Goal: Task Accomplishment & Management: Complete application form

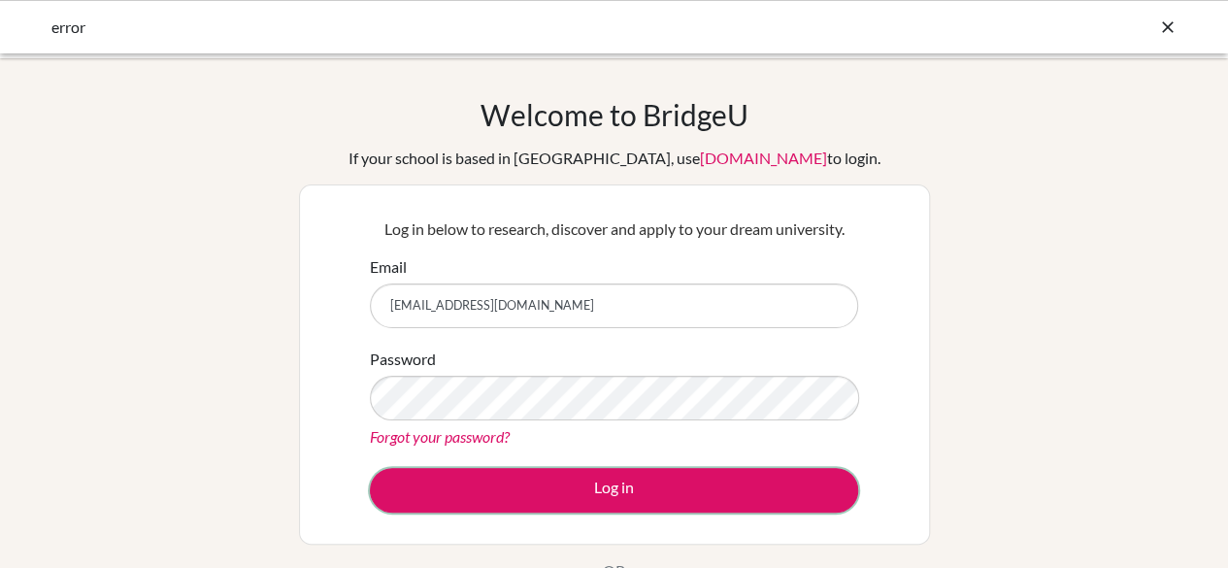
click at [575, 508] on button "Log in" at bounding box center [614, 490] width 488 height 45
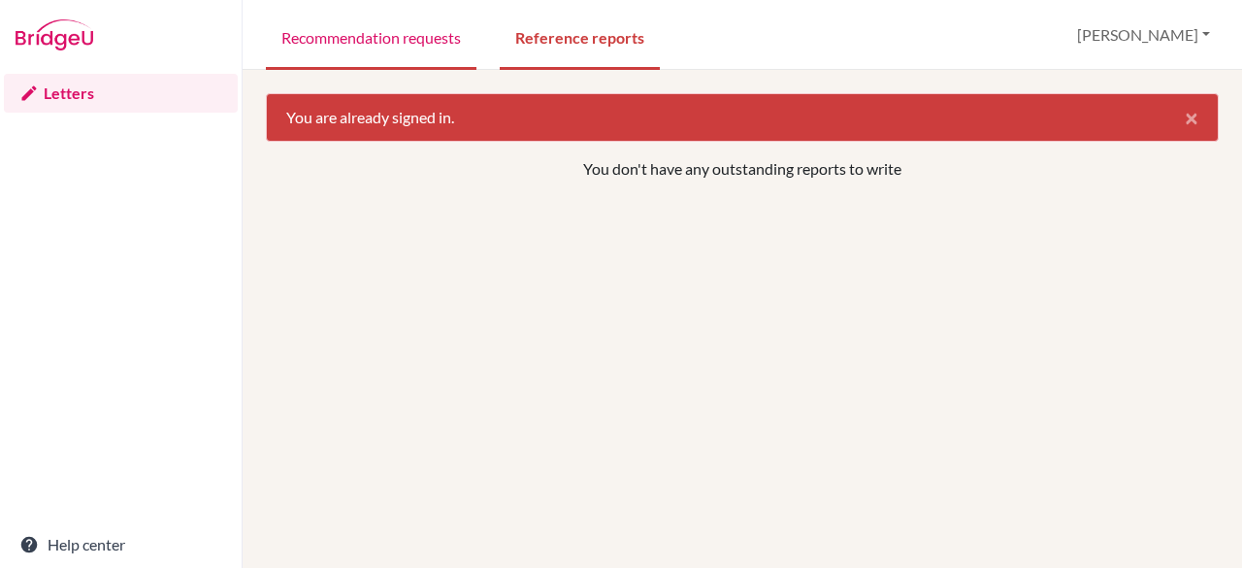
click at [340, 50] on link "Recommendation requests" at bounding box center [371, 36] width 211 height 67
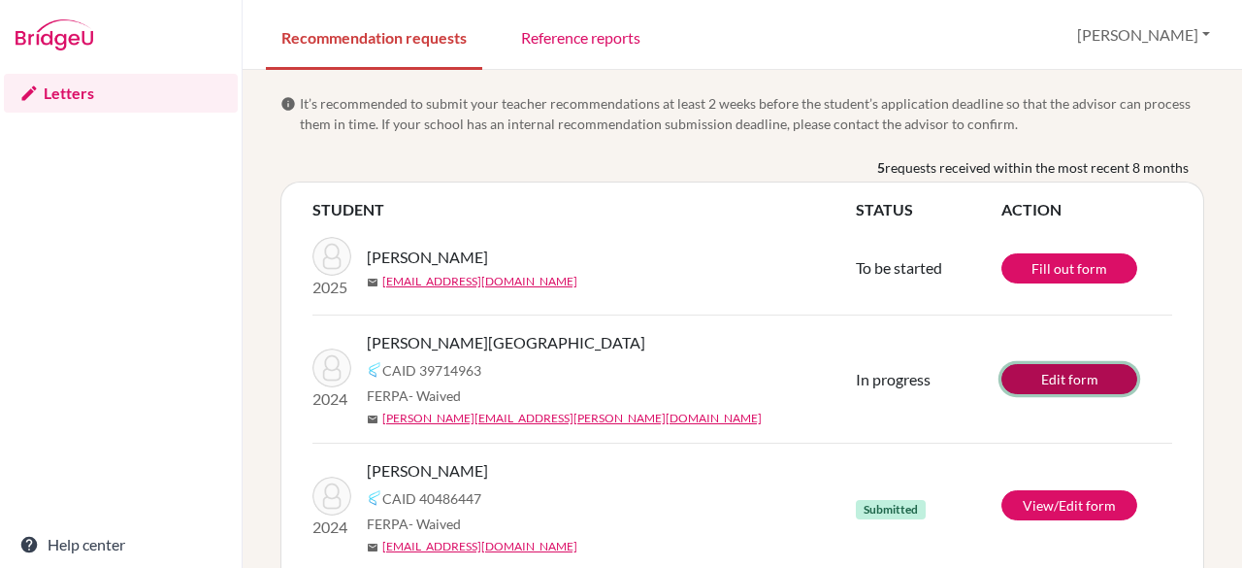
click at [1036, 381] on link "Edit form" at bounding box center [1070, 379] width 136 height 30
click at [1062, 378] on link "Edit form" at bounding box center [1070, 379] width 136 height 30
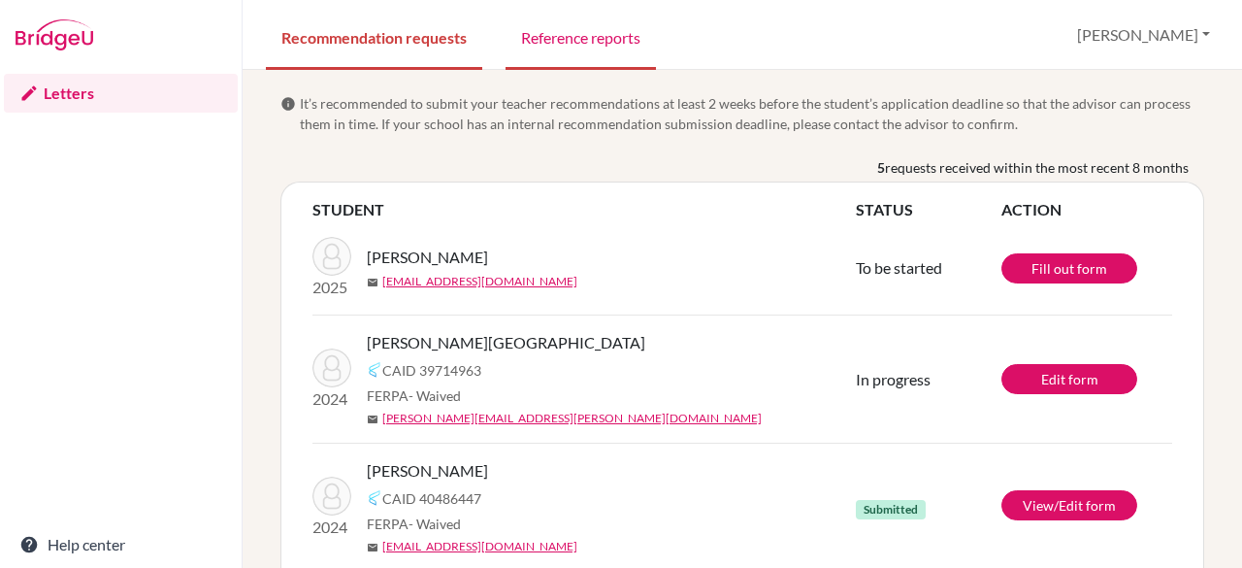
click at [641, 40] on link "Reference reports" at bounding box center [581, 36] width 150 height 67
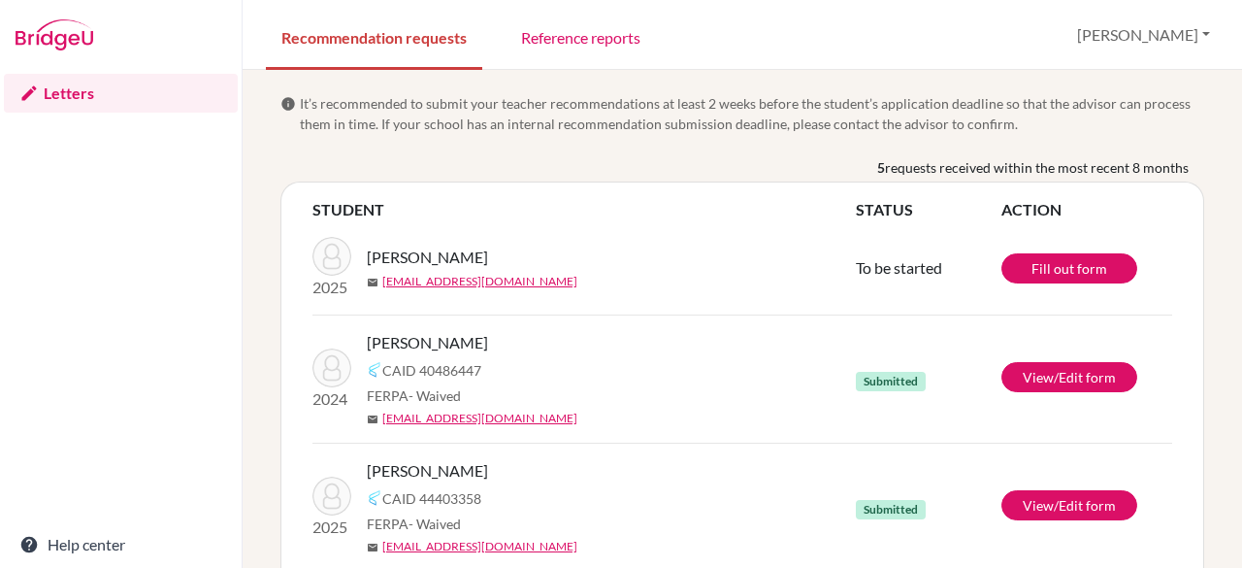
click at [1033, 244] on td "Fill out form" at bounding box center [1087, 268] width 171 height 94
click at [1029, 260] on link "Fill out form" at bounding box center [1070, 268] width 136 height 30
